Goal: Check status

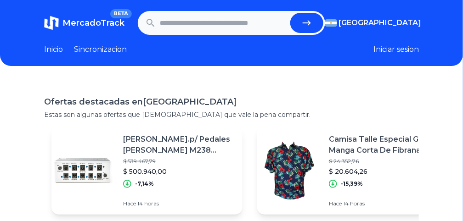
click at [267, 21] on input "text" at bounding box center [223, 23] width 127 height 20
paste input "**********"
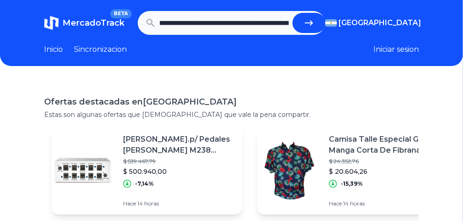
click at [293, 13] on button "submit" at bounding box center [309, 23] width 33 height 20
type input "**********"
